Goal: Task Accomplishment & Management: Manage account settings

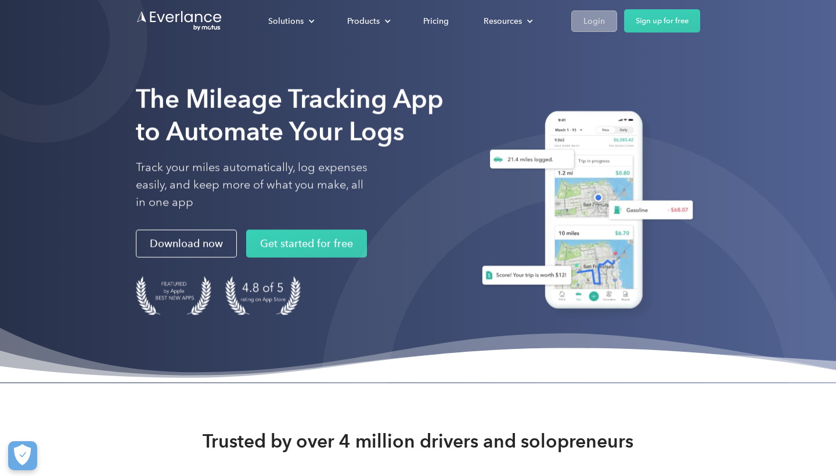
click at [585, 19] on div "Login" at bounding box center [593, 21] width 21 height 15
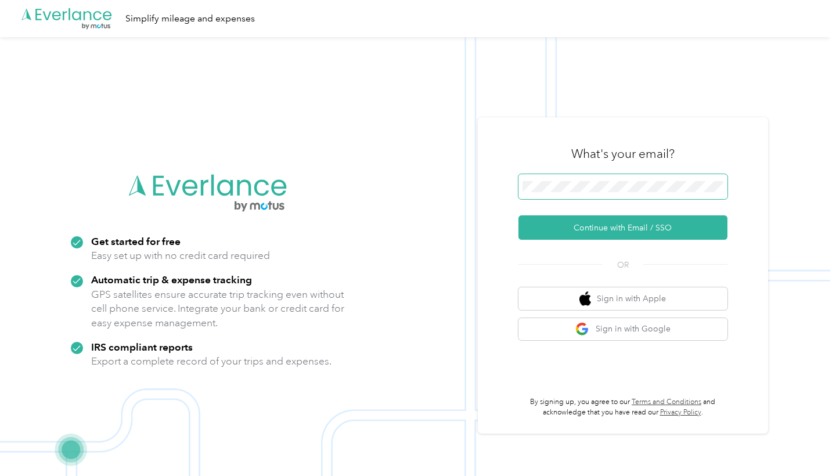
click at [627, 228] on button "Continue with Email / SSO" at bounding box center [622, 227] width 209 height 24
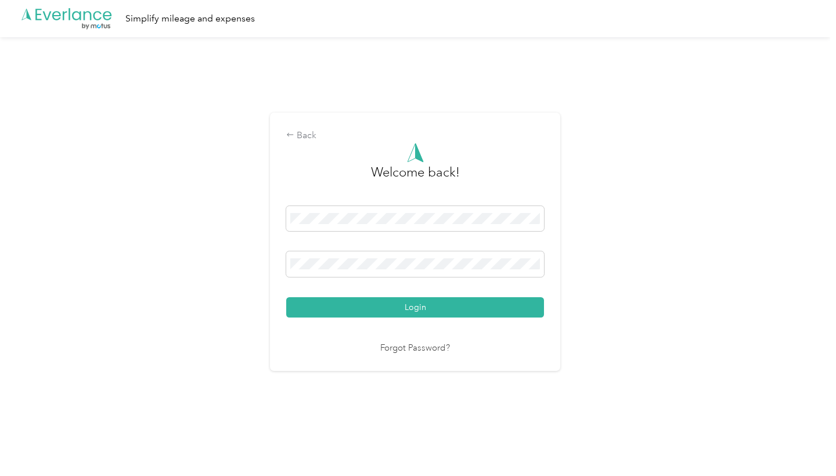
click at [418, 307] on button "Login" at bounding box center [415, 307] width 258 height 20
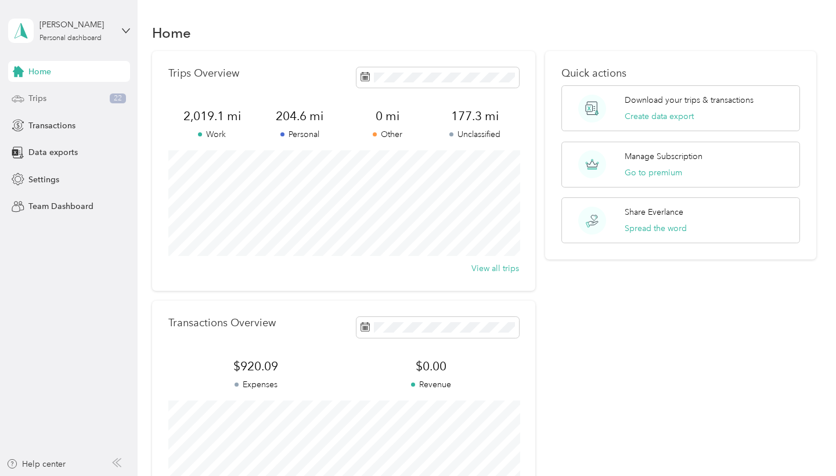
click at [79, 106] on div "Trips 22" at bounding box center [69, 98] width 122 height 21
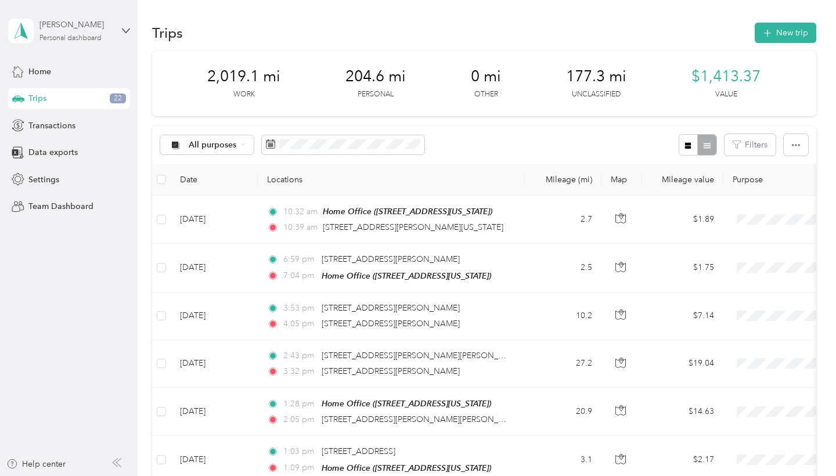
click at [104, 40] on div "Courtney McDearmon Personal dashboard" at bounding box center [75, 30] width 73 height 23
click at [96, 89] on div "Log out" at bounding box center [163, 95] width 294 height 20
